Goal: Information Seeking & Learning: Check status

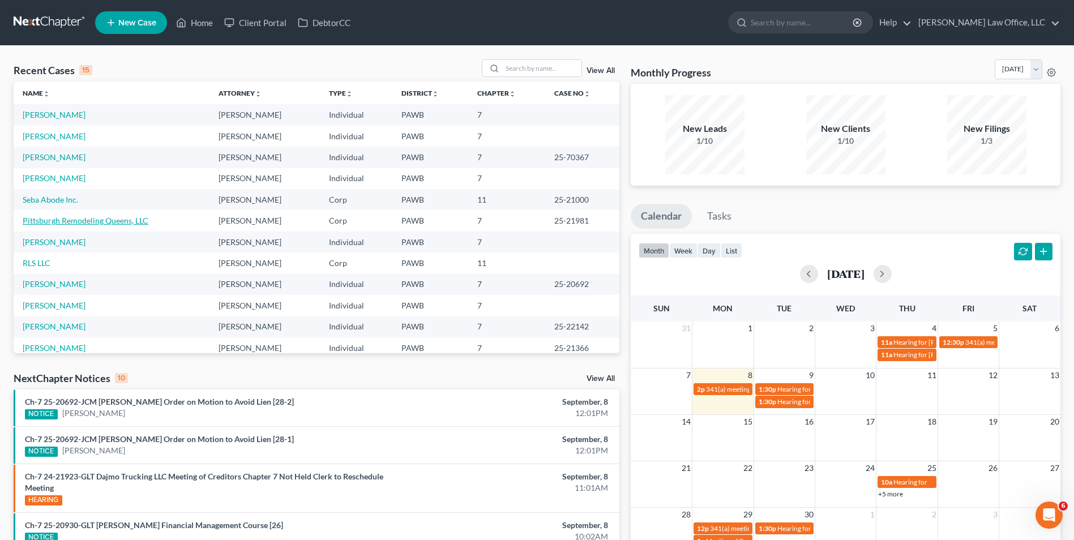
click at [97, 221] on link "Pittsburgh Remodeling Queens, LLC" at bounding box center [86, 221] width 126 height 10
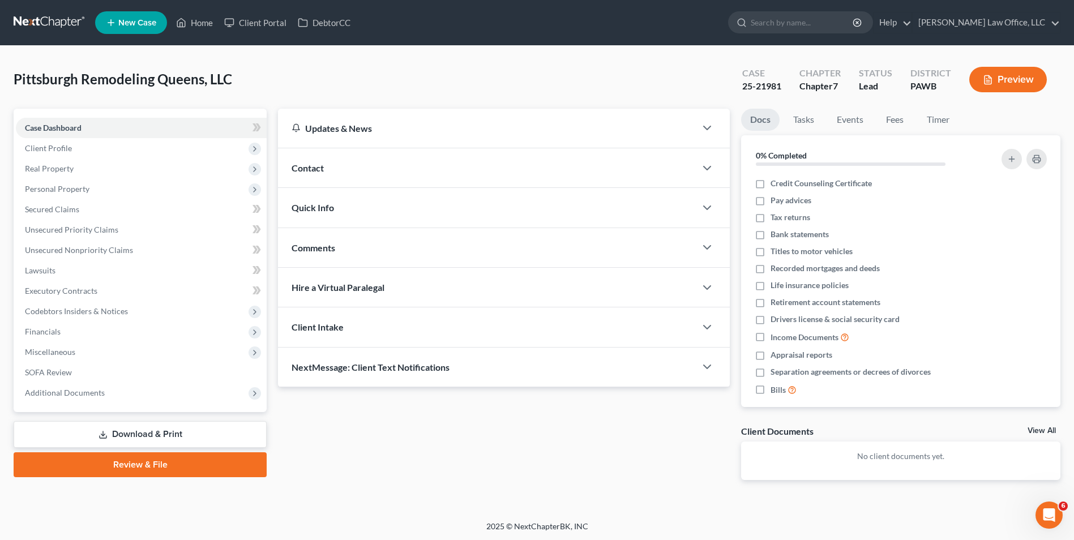
click at [137, 438] on link "Download & Print" at bounding box center [140, 434] width 253 height 27
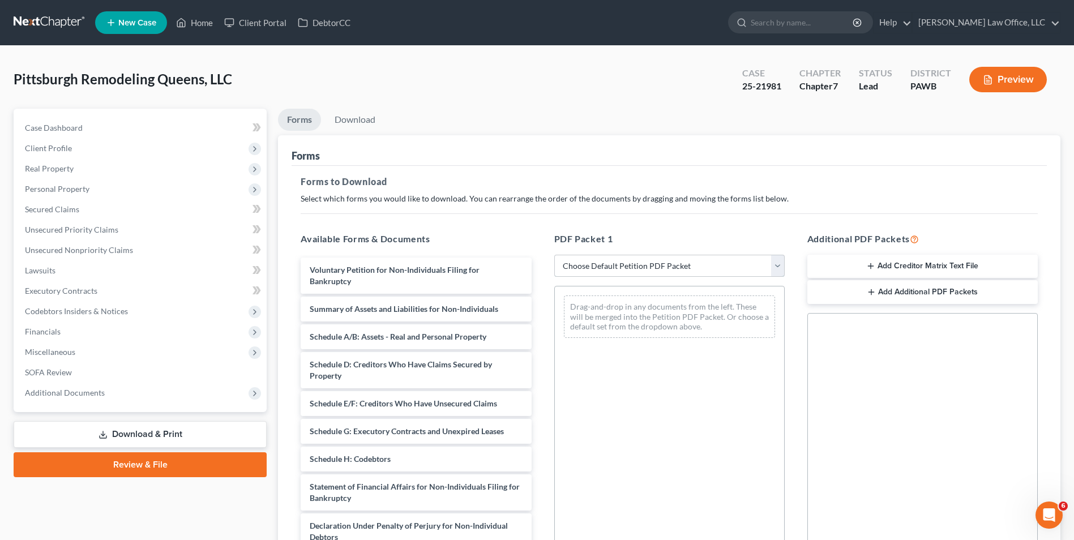
click at [641, 265] on select "Choose Default Petition PDF Packet Complete Bankruptcy Petition (all forms and …" at bounding box center [670, 266] width 231 height 23
select select "0"
click at [555, 255] on select "Choose Default Petition PDF Packet Complete Bankruptcy Petition (all forms and …" at bounding box center [670, 266] width 231 height 23
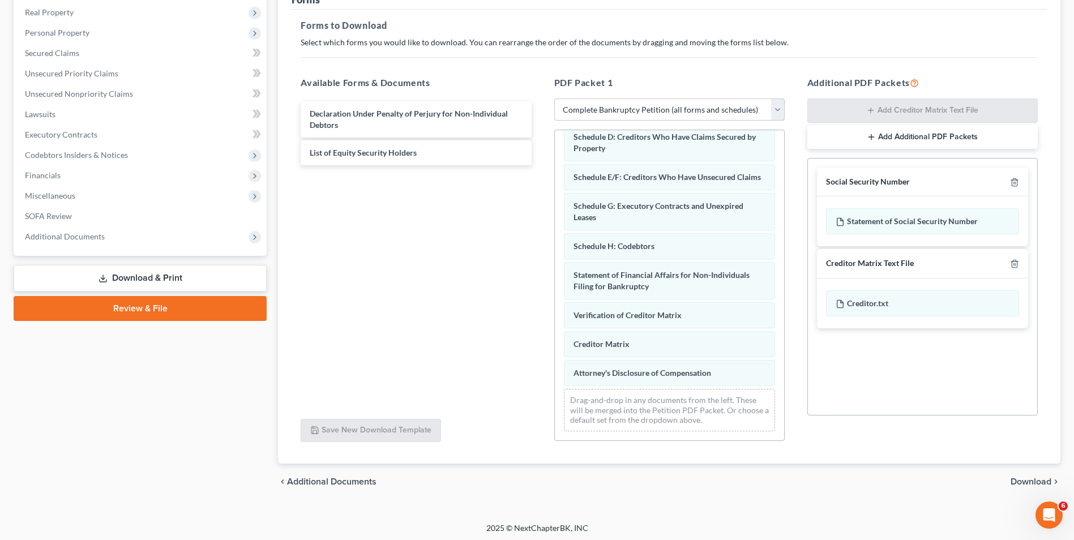
scroll to position [159, 0]
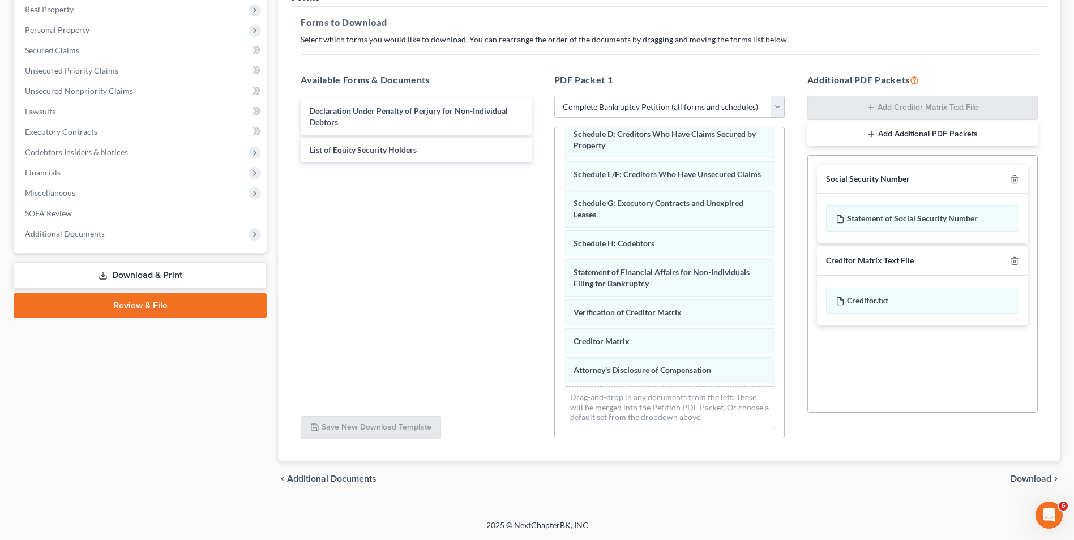
click at [1034, 481] on span "Download" at bounding box center [1031, 479] width 41 height 9
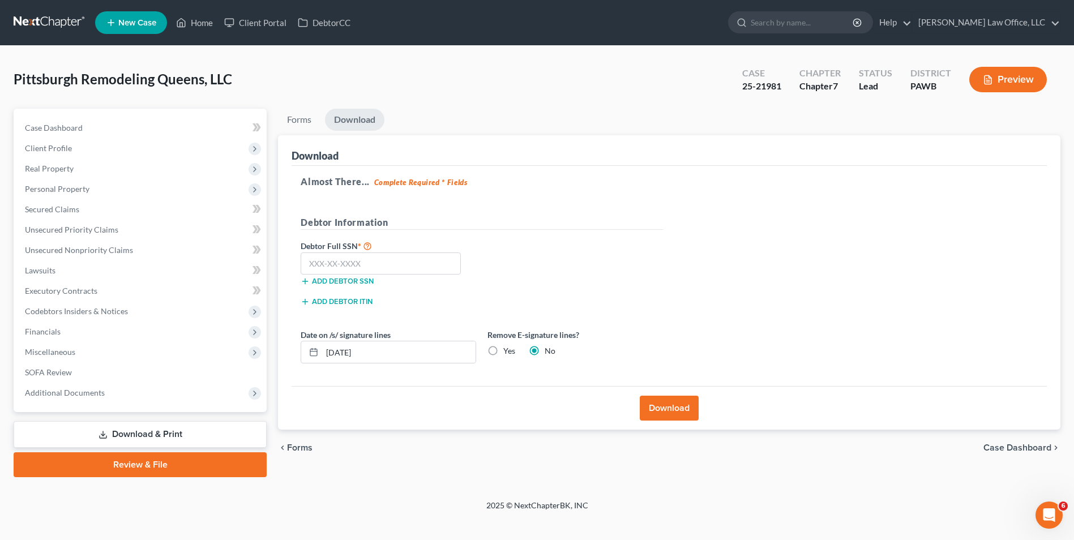
scroll to position [0, 0]
click at [670, 415] on button "Download" at bounding box center [675, 408] width 59 height 25
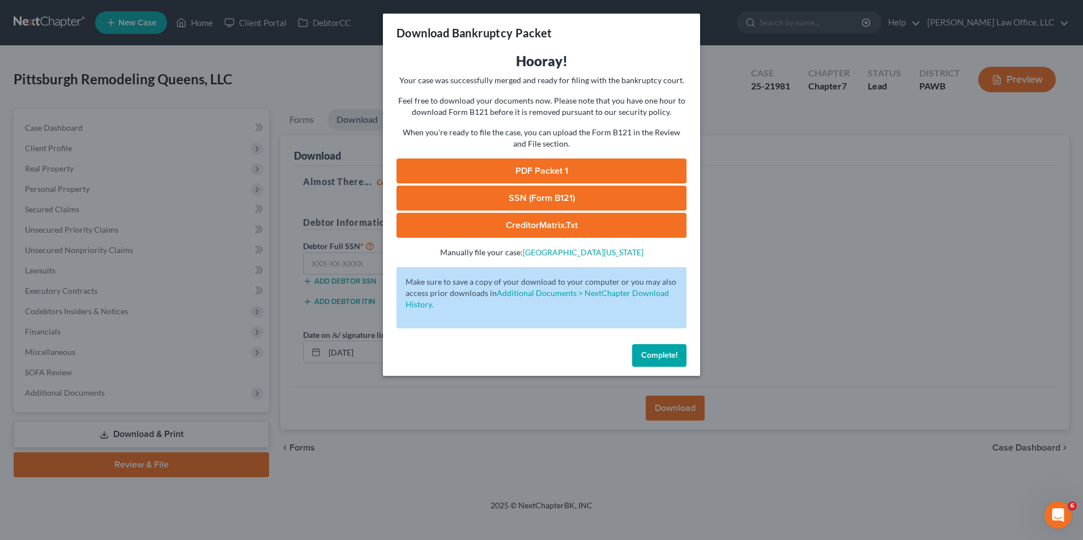
click at [561, 169] on link "PDF Packet 1" at bounding box center [541, 171] width 290 height 25
click at [656, 358] on span "Complete!" at bounding box center [659, 356] width 36 height 10
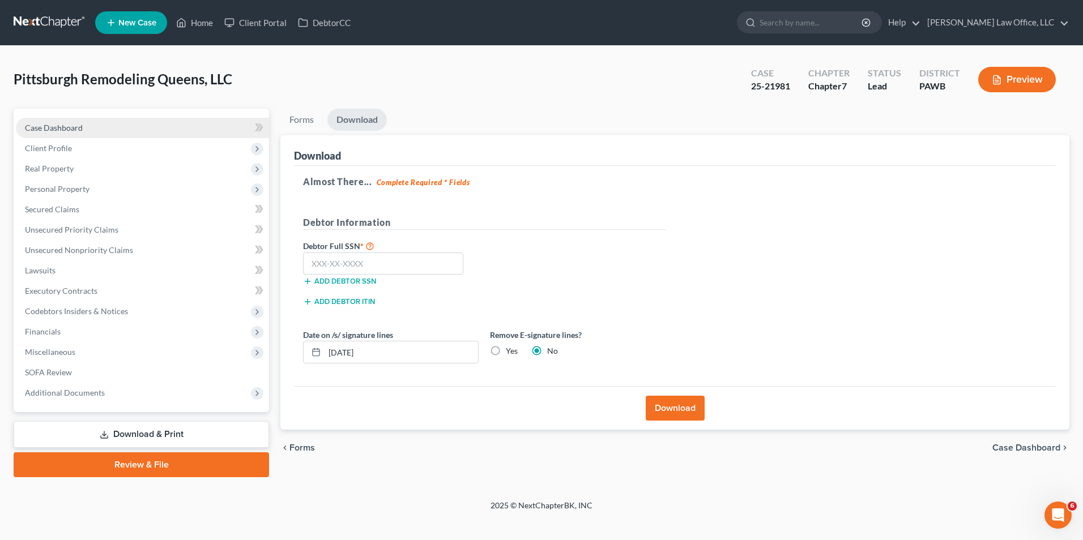
click at [128, 134] on link "Case Dashboard" at bounding box center [142, 128] width 253 height 20
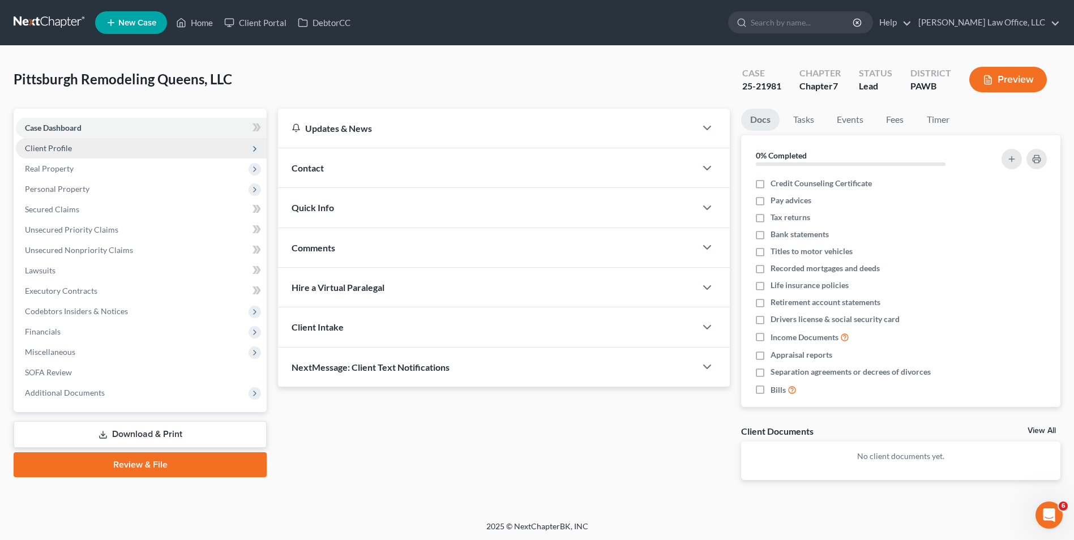
click at [69, 148] on span "Client Profile" at bounding box center [48, 148] width 47 height 10
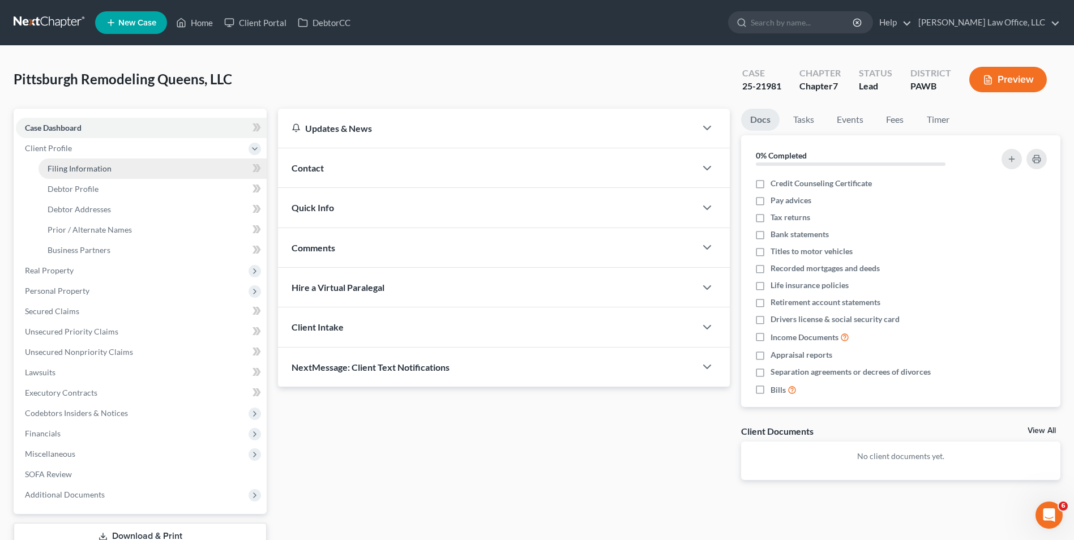
click at [100, 175] on link "Filing Information" at bounding box center [153, 169] width 228 height 20
select select "3"
select select "1"
select select "0"
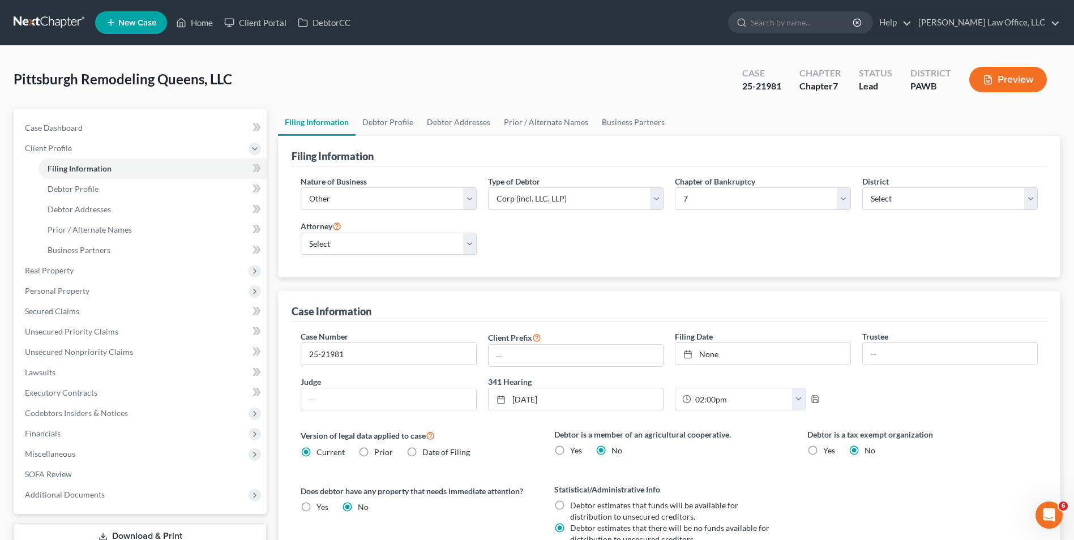
click at [47, 20] on link at bounding box center [50, 22] width 72 height 20
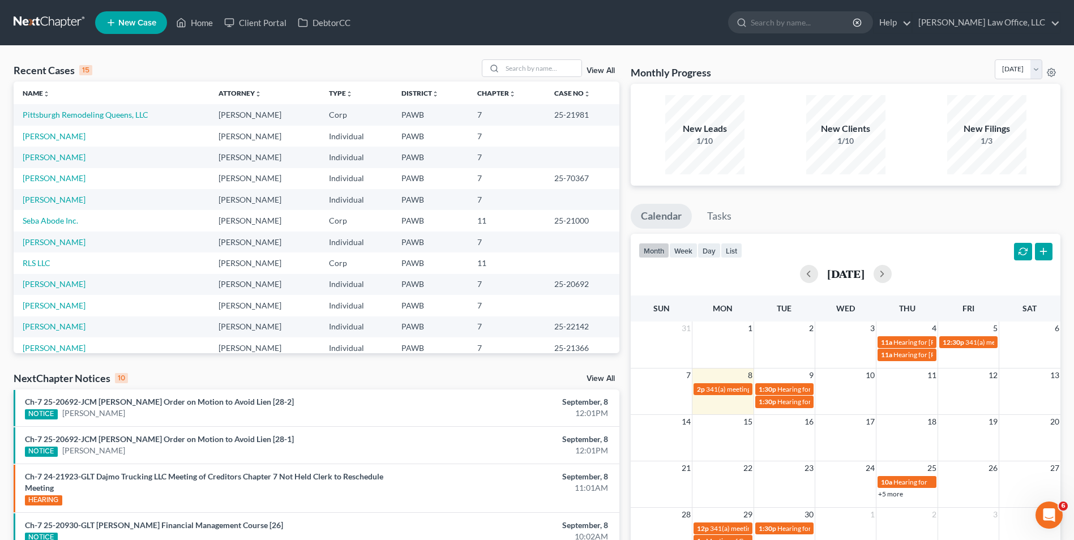
click at [611, 376] on link "View All" at bounding box center [601, 379] width 28 height 8
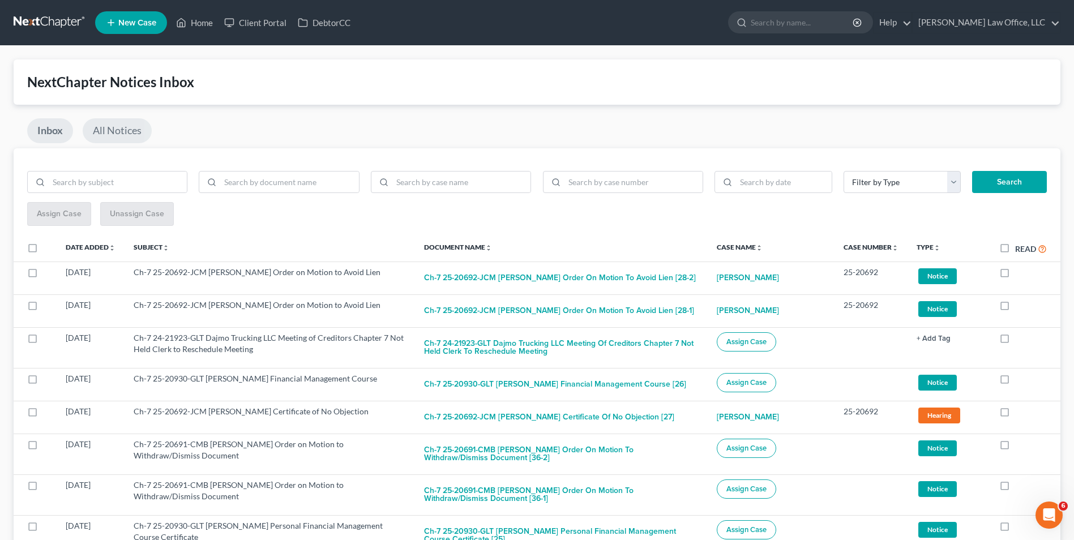
click at [109, 135] on link "All Notices" at bounding box center [117, 130] width 69 height 25
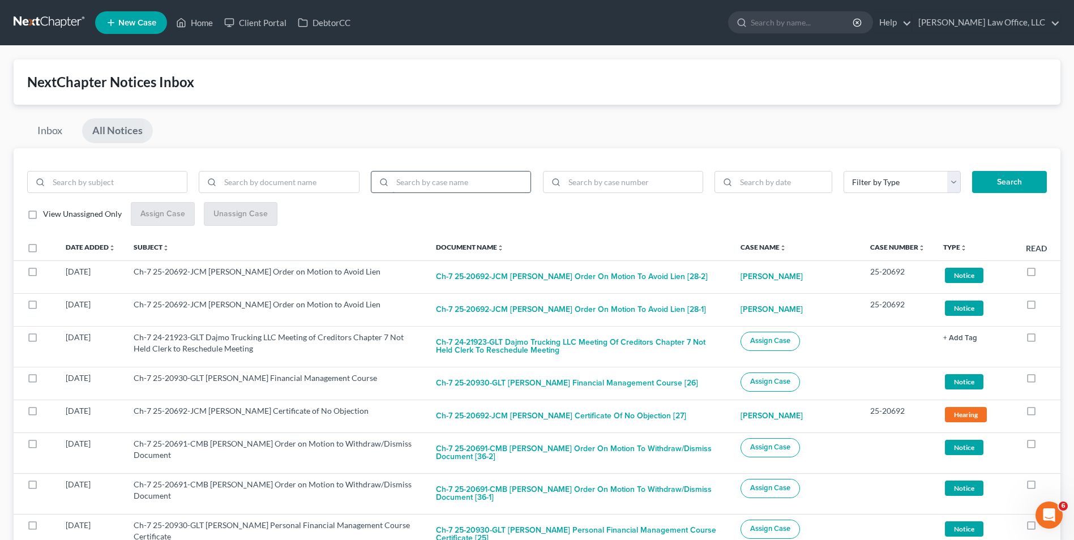
click at [473, 186] on input "search" at bounding box center [462, 183] width 138 height 22
type input "Pittsburgh Remodeling Queens"
click at [973, 171] on button "Search" at bounding box center [1010, 182] width 75 height 23
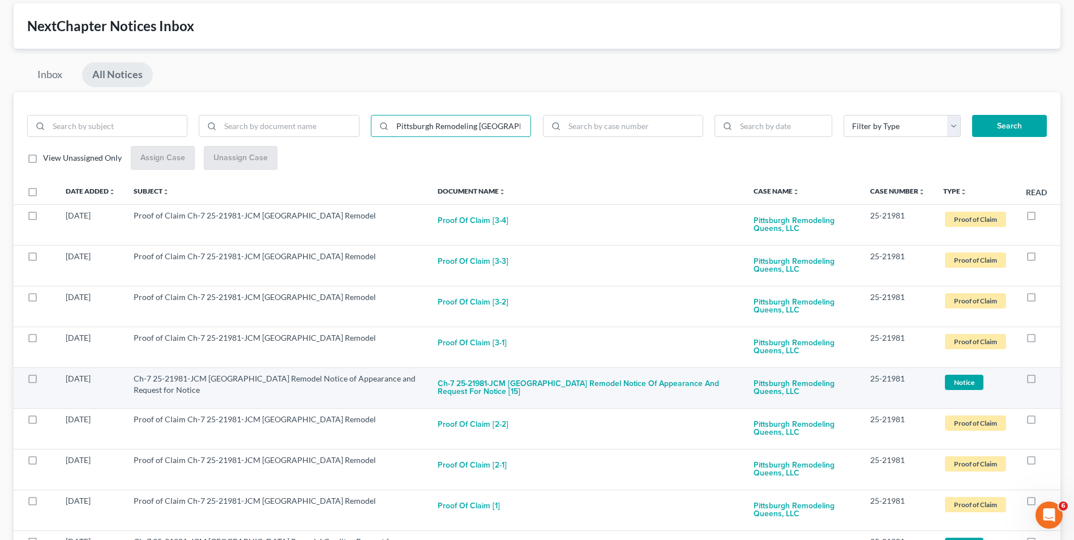
scroll to position [57, 0]
drag, startPoint x: 621, startPoint y: 386, endPoint x: 540, endPoint y: 386, distance: 81.0
click at [540, 386] on button "Ch-7 25-21981-JCM Pittsburgh Remodel Notice of Appearance and Request for Notic…" at bounding box center [586, 388] width 297 height 31
checkbox input "true"
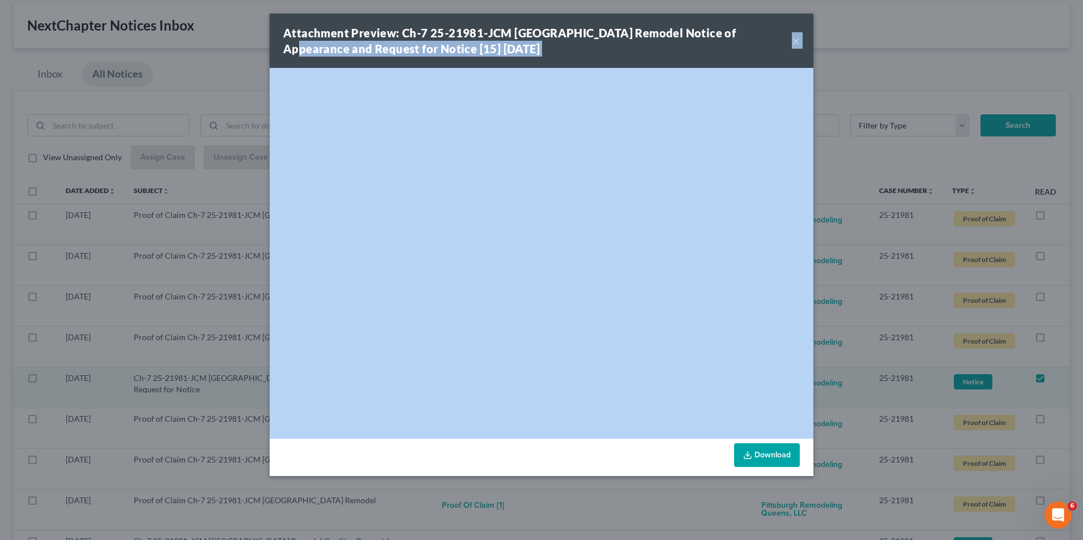
click at [797, 40] on button "×" at bounding box center [796, 41] width 8 height 14
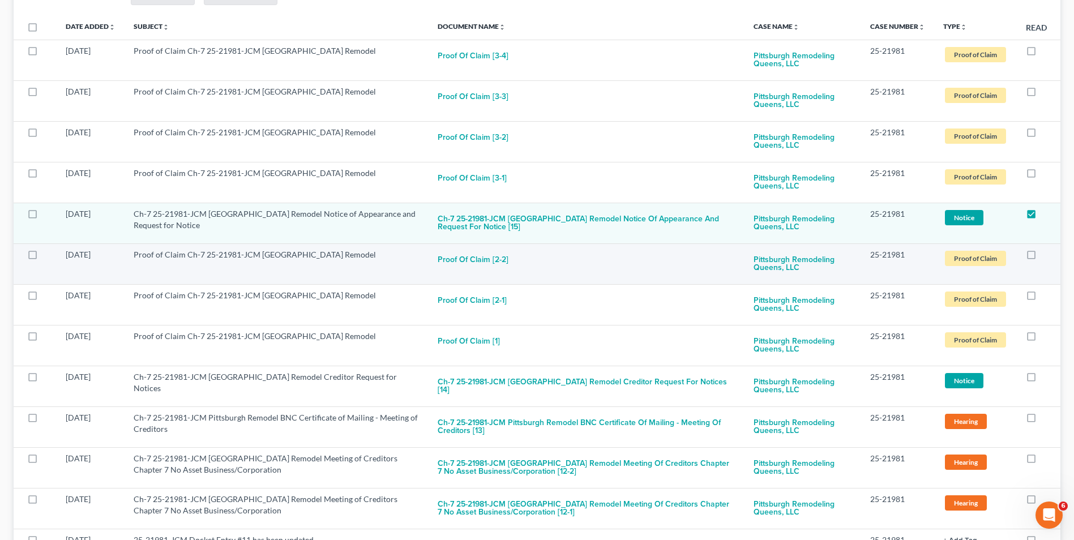
scroll to position [283, 0]
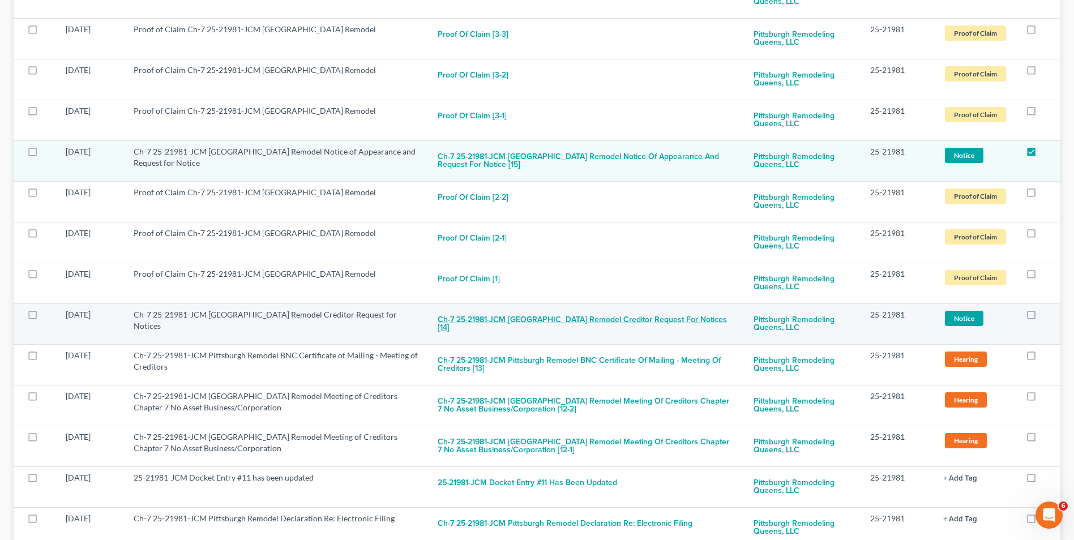
click at [469, 319] on button "Ch-7 25-21981-JCM Pittsburgh Remodel Creditor Request for Notices [14]" at bounding box center [586, 324] width 297 height 31
checkbox input "true"
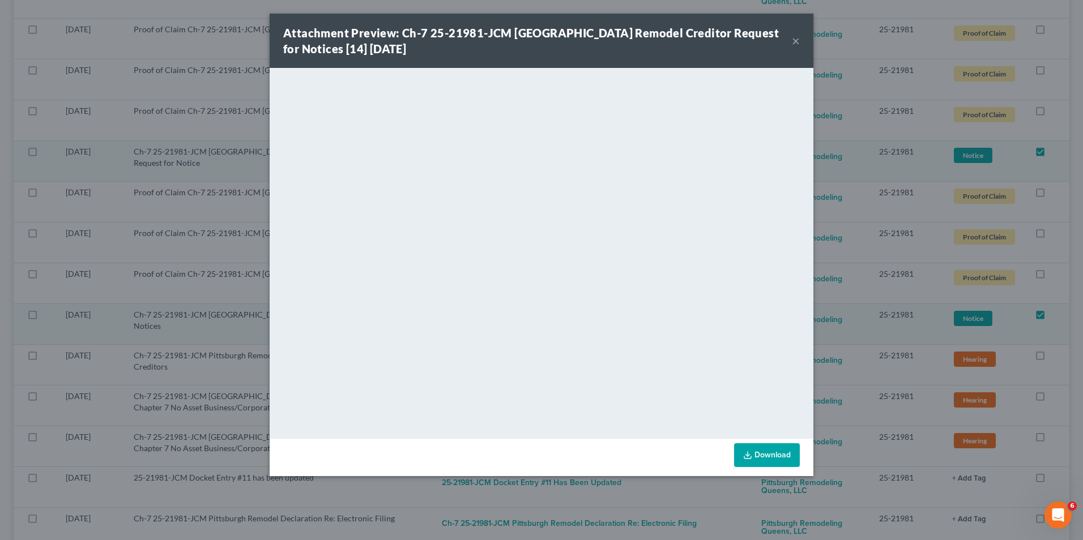
click at [797, 42] on button "×" at bounding box center [796, 41] width 8 height 14
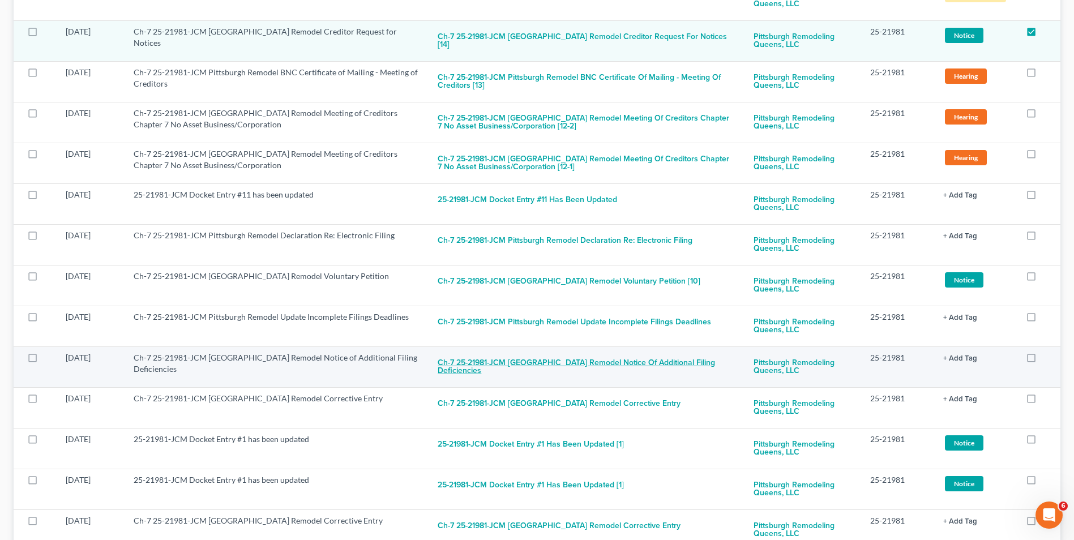
scroll to position [623, 0]
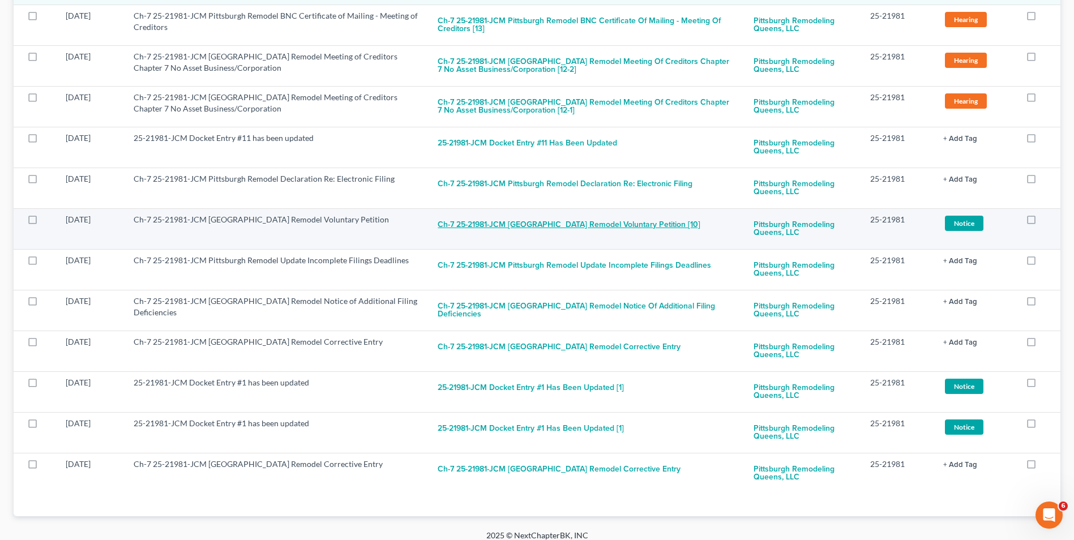
click at [512, 228] on button "Ch-7 25-21981-JCM Pittsburgh Remodel Voluntary Petition [10]" at bounding box center [569, 225] width 263 height 23
checkbox input "true"
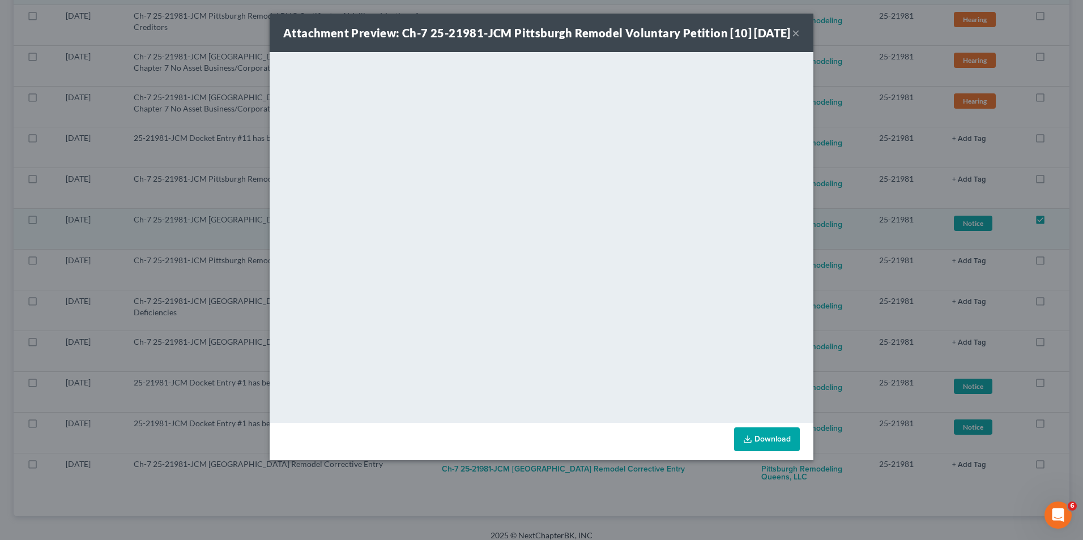
click at [792, 40] on button "×" at bounding box center [796, 33] width 8 height 14
